Goal: Find specific page/section: Find specific page/section

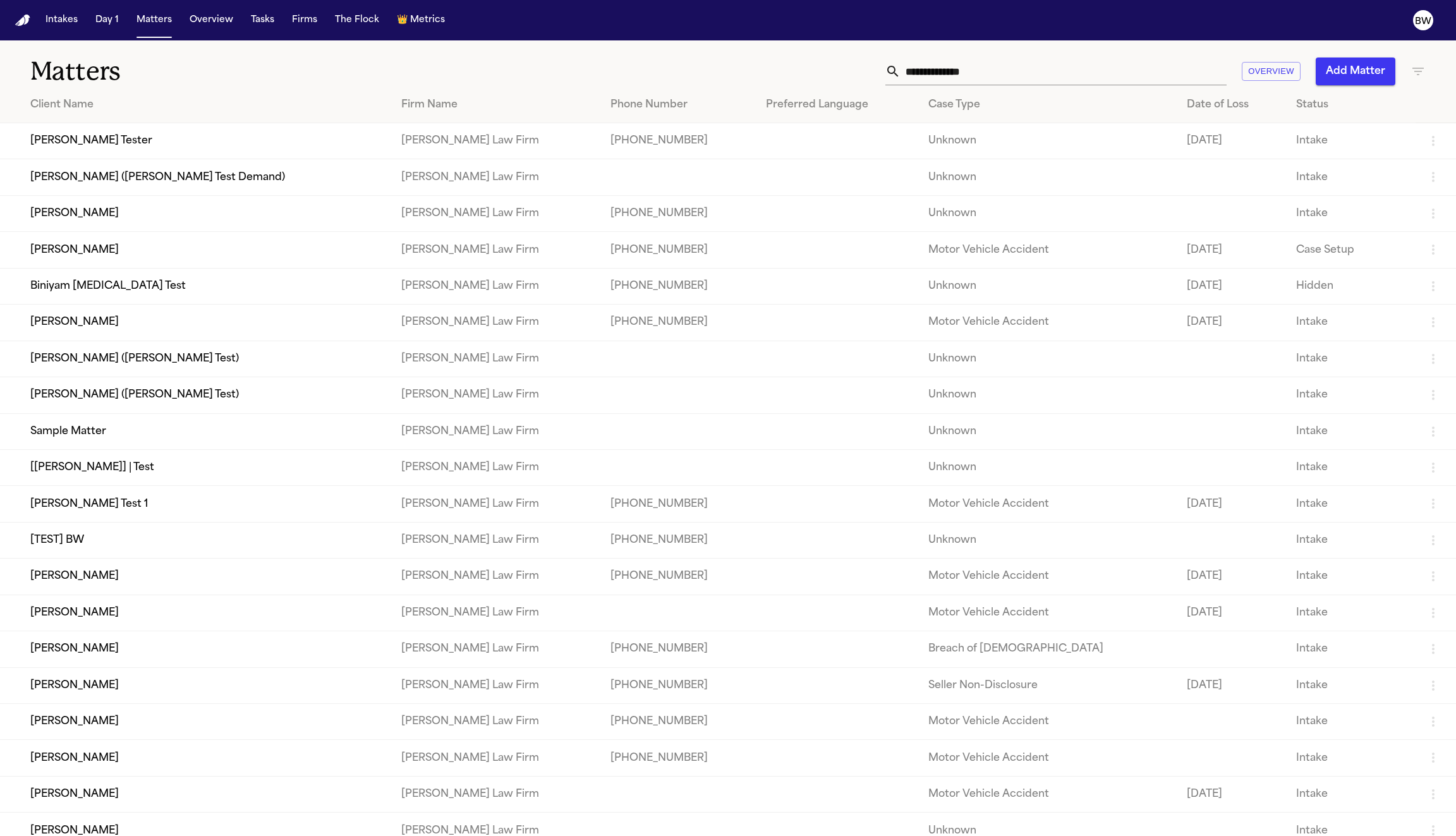
click at [191, 137] on td "[PERSON_NAME] Tester" at bounding box center [195, 141] width 391 height 36
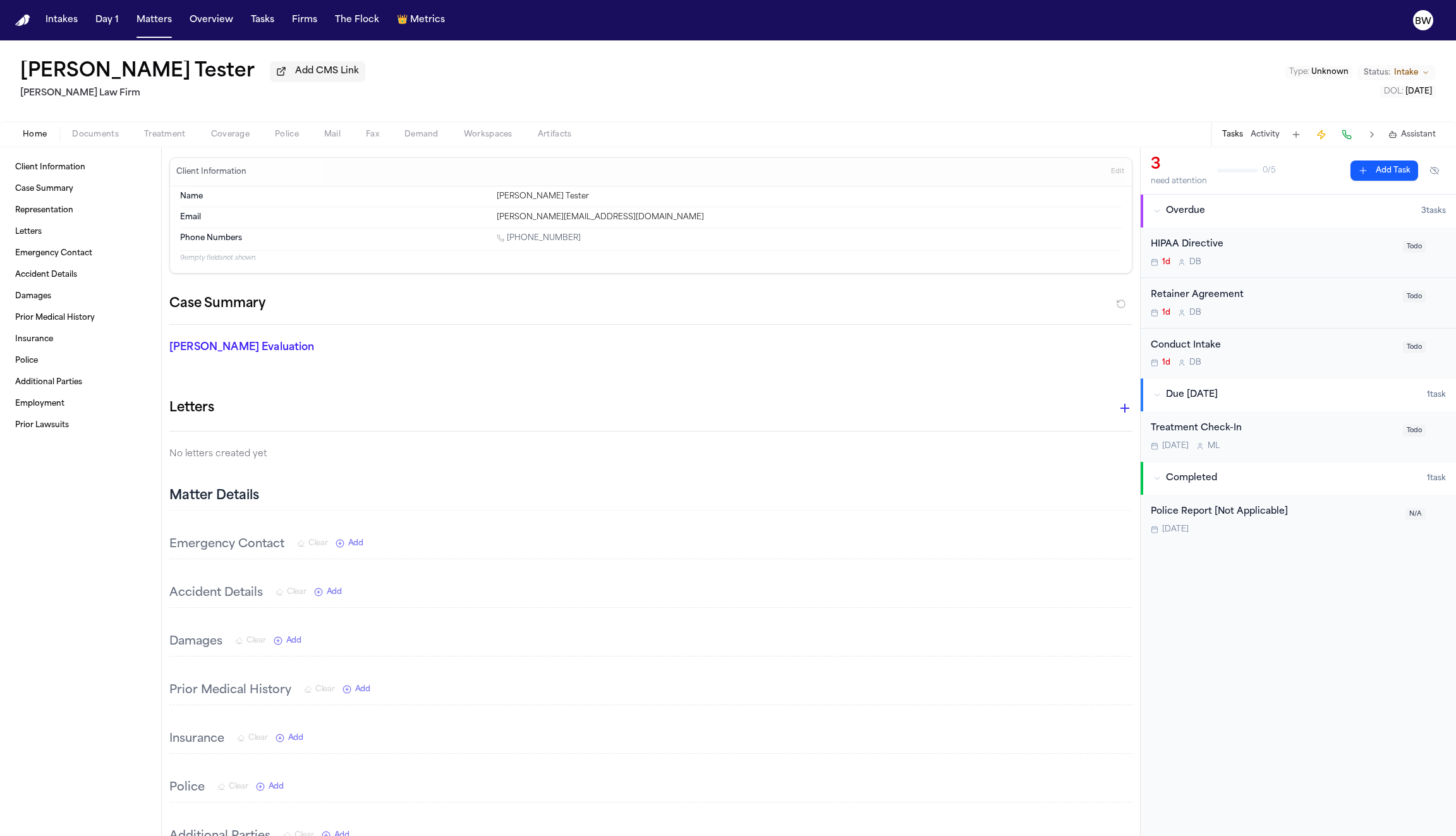
click at [109, 140] on span "Documents" at bounding box center [95, 135] width 47 height 11
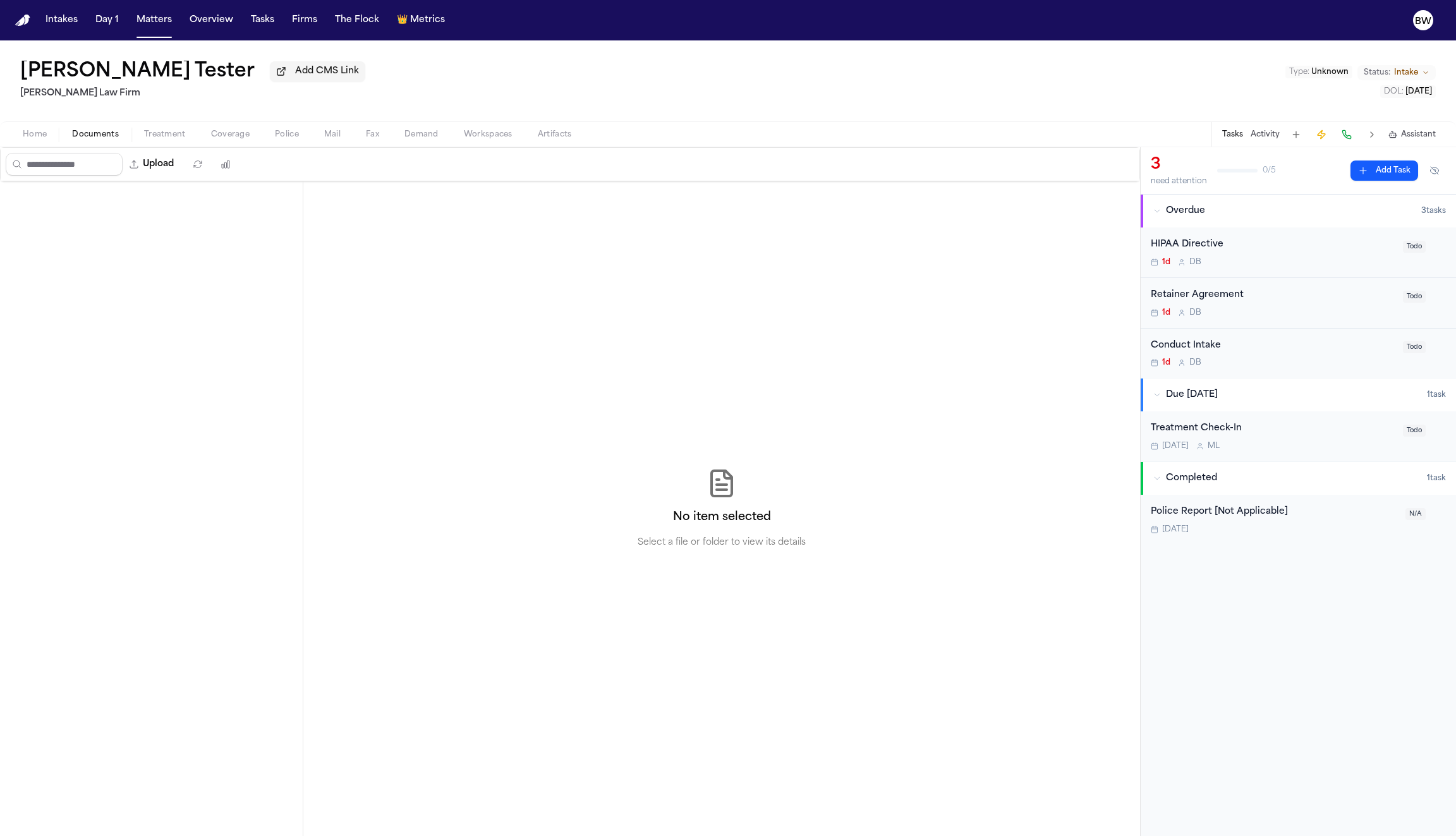
click at [39, 140] on span "Home" at bounding box center [34, 135] width 24 height 11
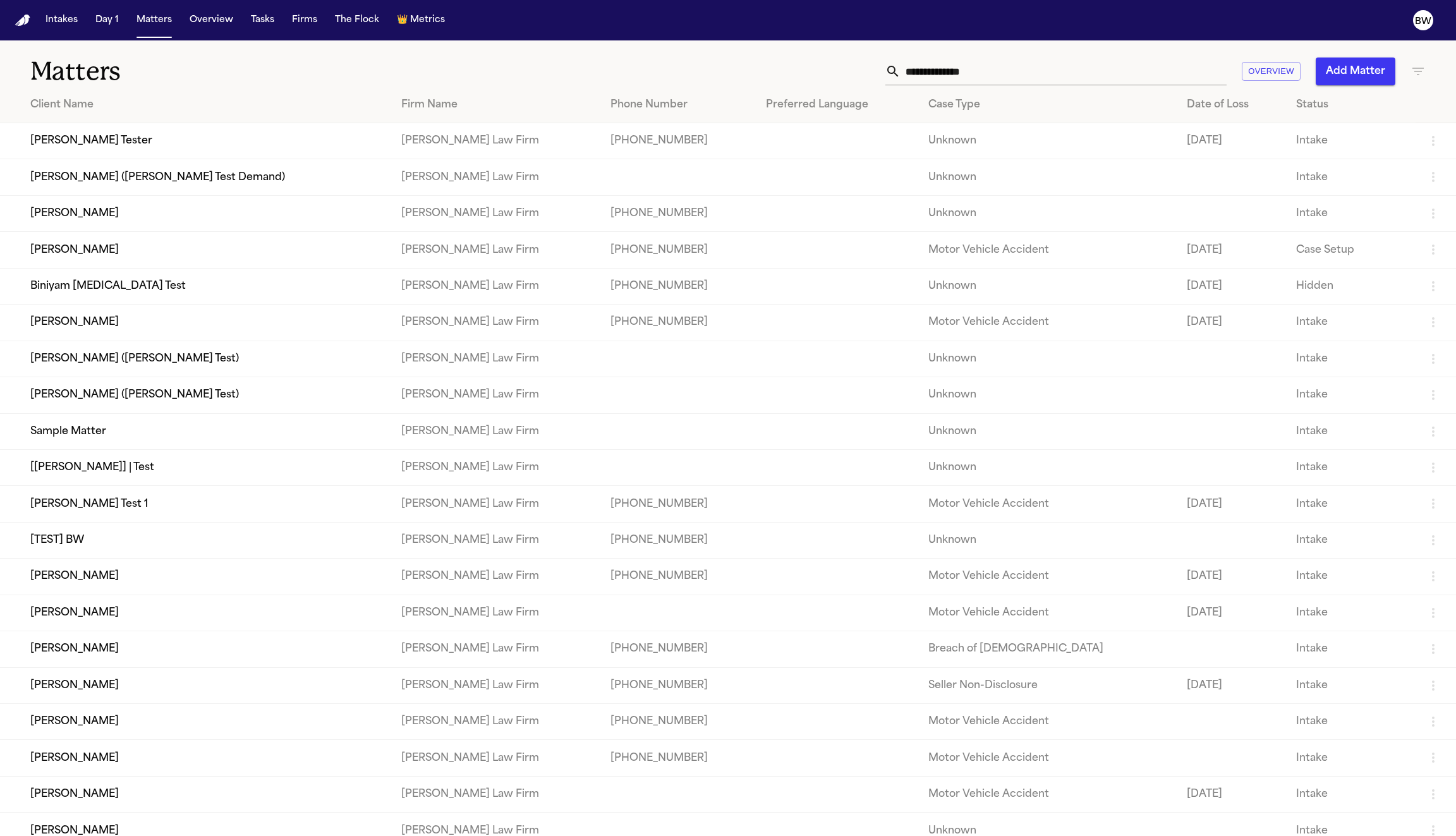
click at [1417, 78] on icon "button" at bounding box center [1417, 71] width 15 height 15
click at [1063, 835] on div at bounding box center [728, 836] width 1456 height 0
click at [756, 341] on td at bounding box center [837, 322] width 162 height 36
click at [652, 333] on td "[PHONE_NUMBER]" at bounding box center [678, 322] width 155 height 36
click at [255, 326] on td "[PERSON_NAME]" at bounding box center [195, 322] width 391 height 36
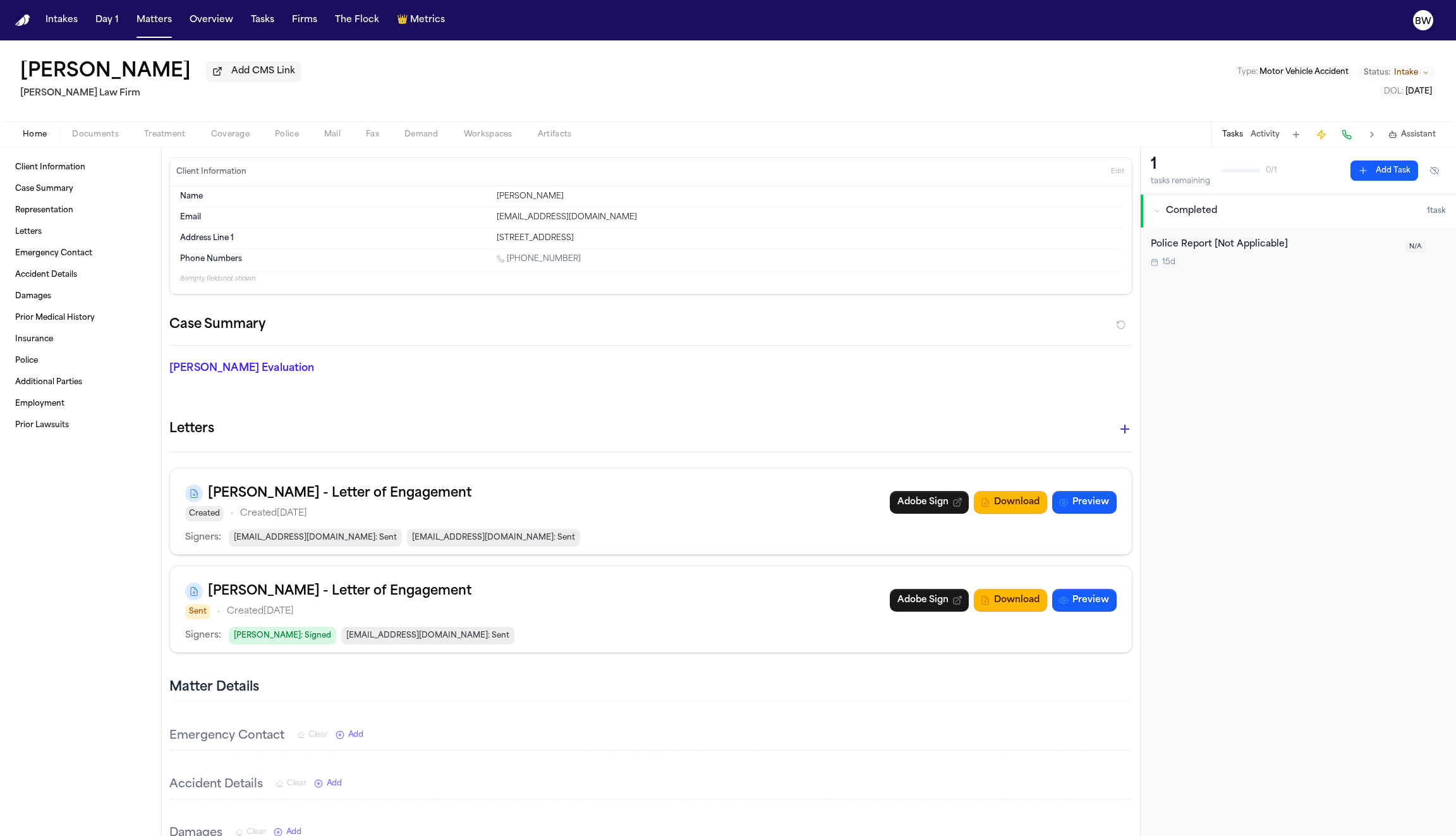
click at [1160, 209] on icon "button" at bounding box center [1157, 211] width 8 height 8
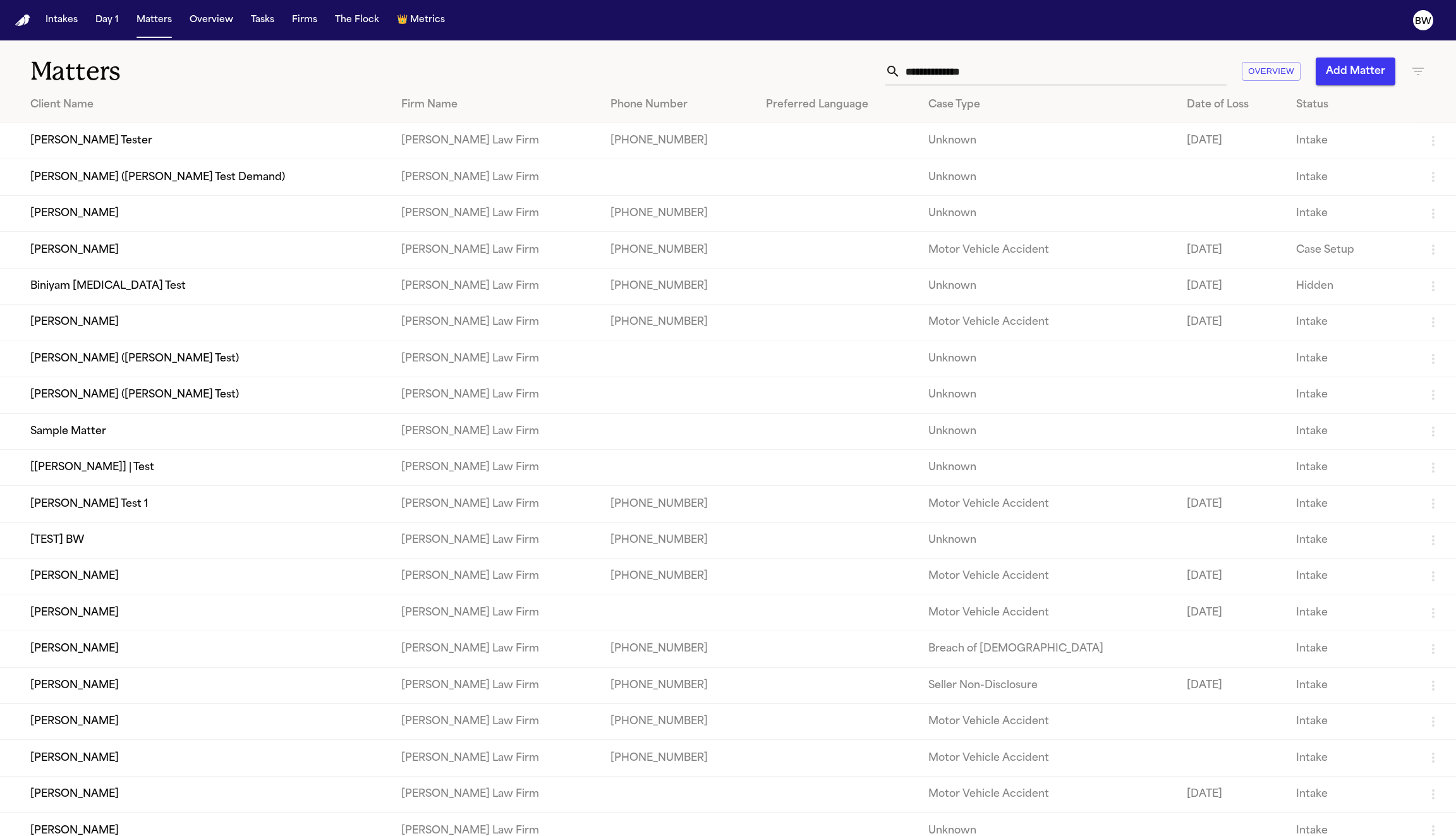
click at [265, 276] on td "Biniyam [MEDICAL_DATA] Test" at bounding box center [195, 285] width 391 height 36
click at [162, 252] on td "[PERSON_NAME]" at bounding box center [195, 249] width 391 height 36
click at [127, 247] on td "[PERSON_NAME]" at bounding box center [195, 249] width 391 height 36
